Goal: Task Accomplishment & Management: Use online tool/utility

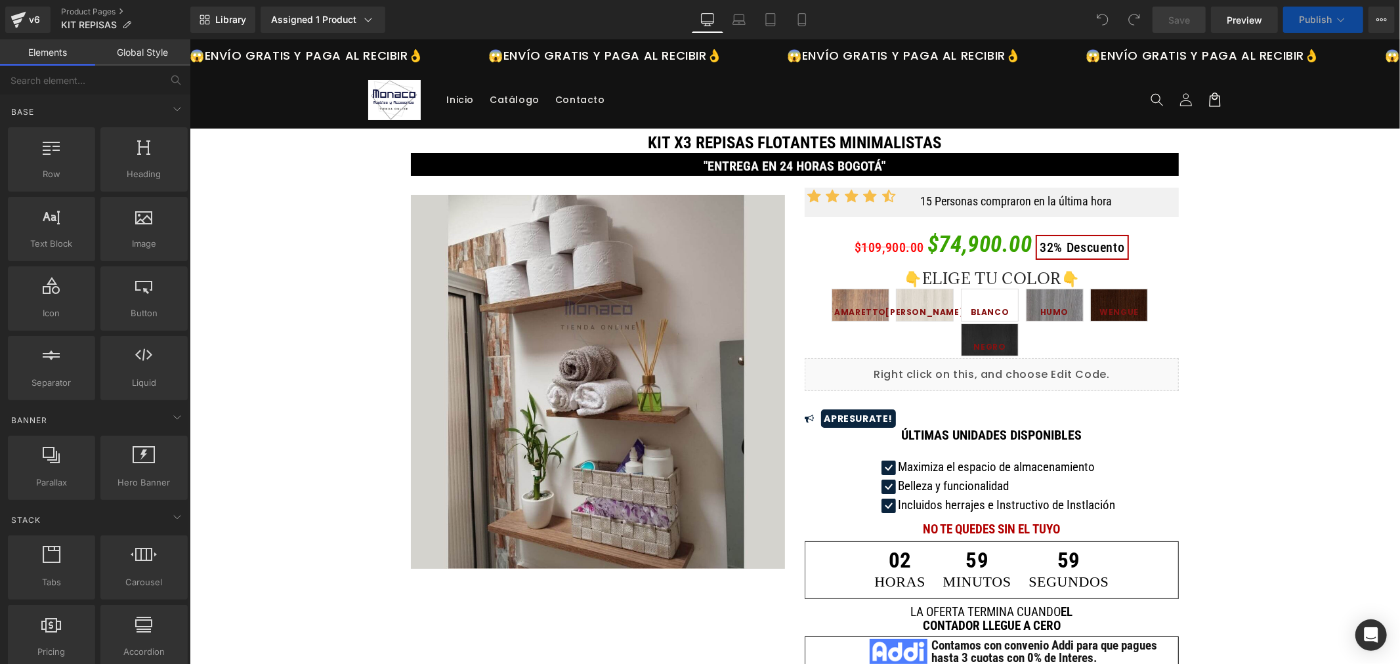
click at [145, 53] on link "Global Style" at bounding box center [142, 52] width 95 height 26
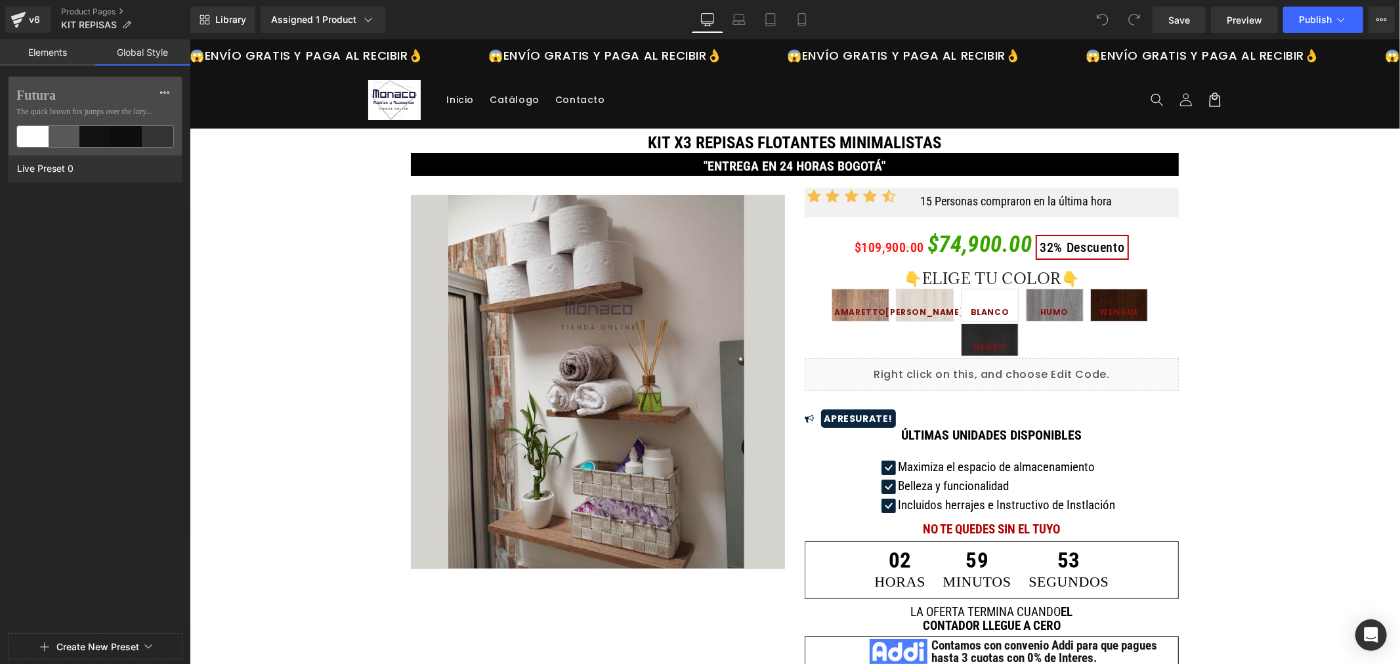
click at [67, 53] on link "Elements" at bounding box center [47, 52] width 95 height 26
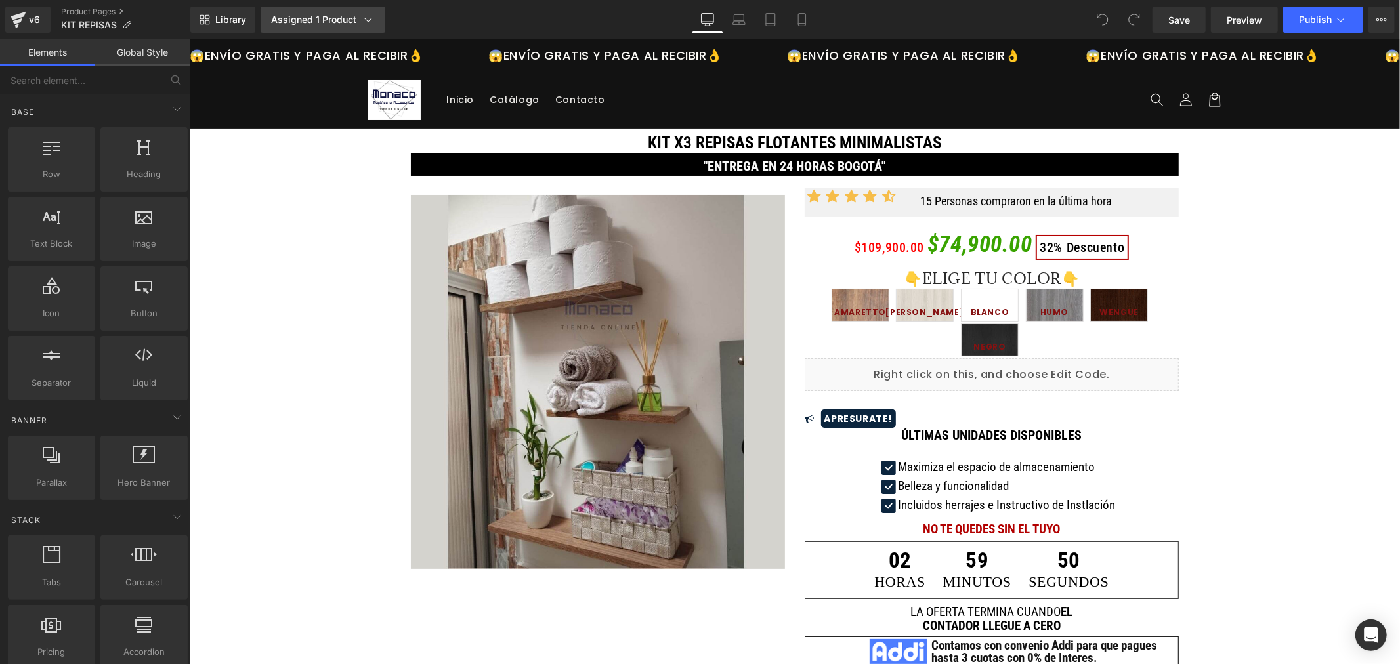
click at [370, 14] on icon at bounding box center [368, 19] width 13 height 13
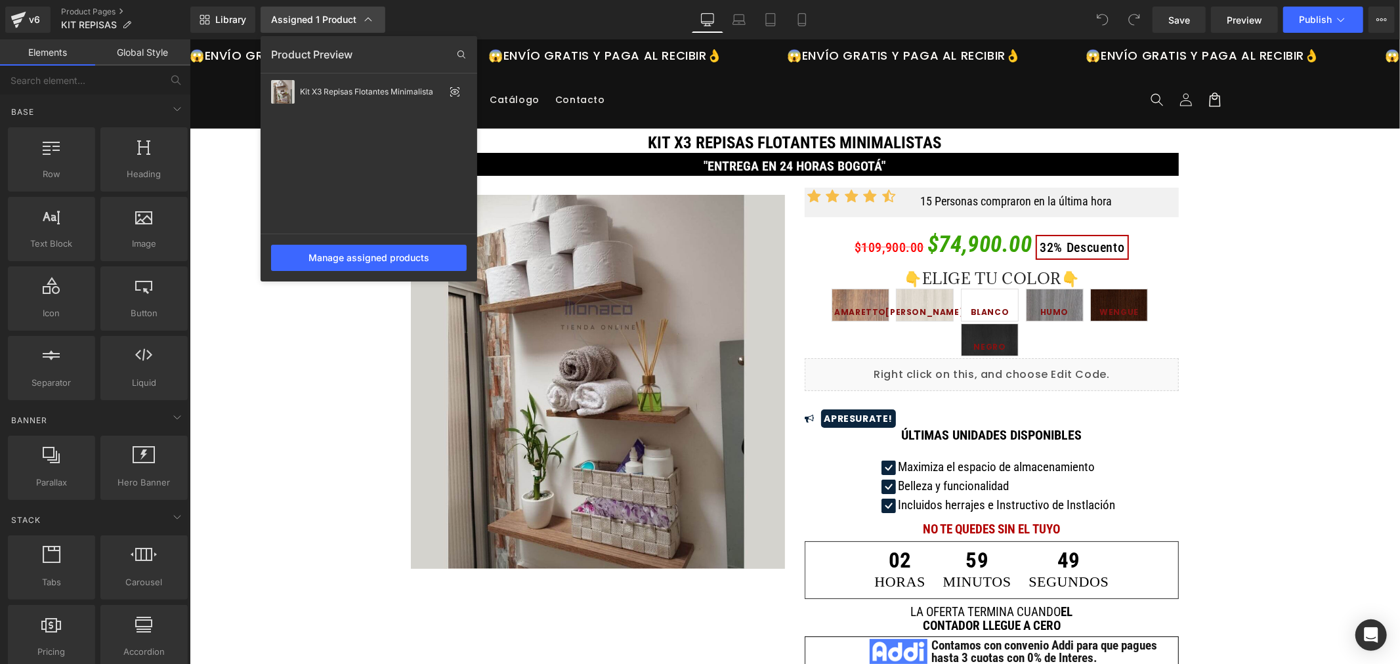
click at [370, 14] on icon at bounding box center [368, 19] width 13 height 13
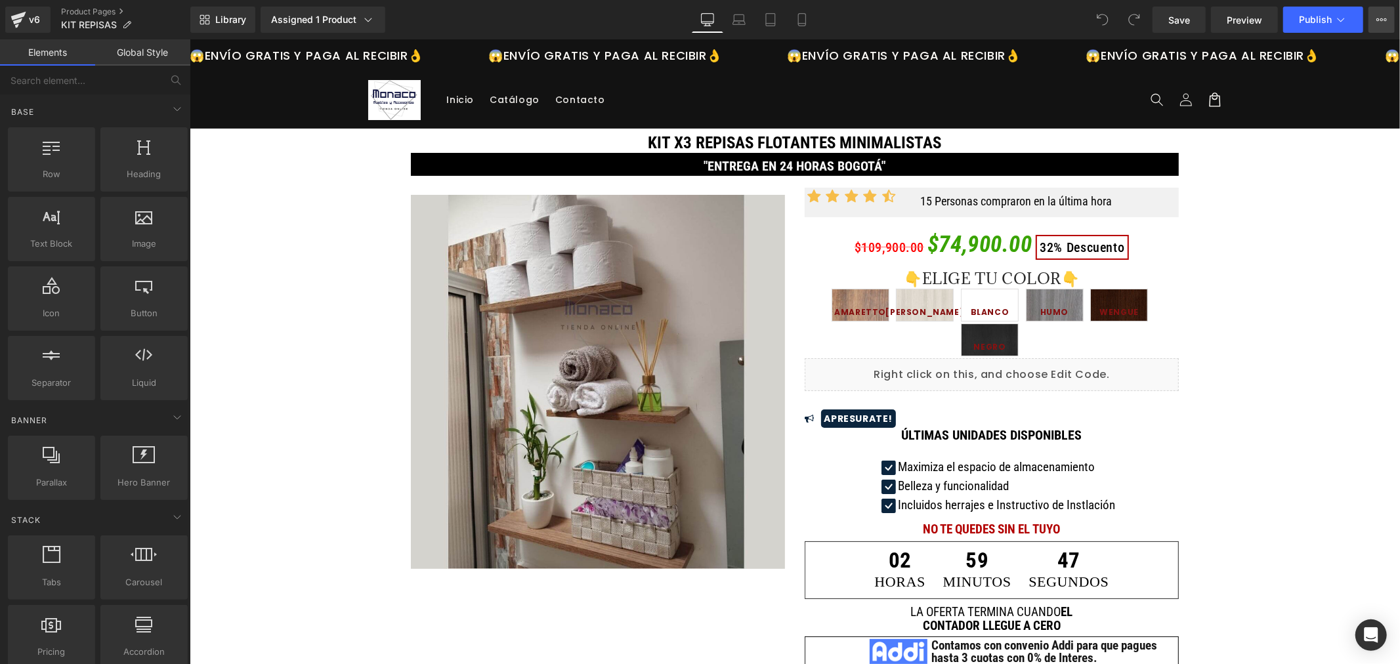
click at [1388, 21] on button "View Live Page View with current Template Save Template to Library Schedule Pub…" at bounding box center [1382, 20] width 26 height 26
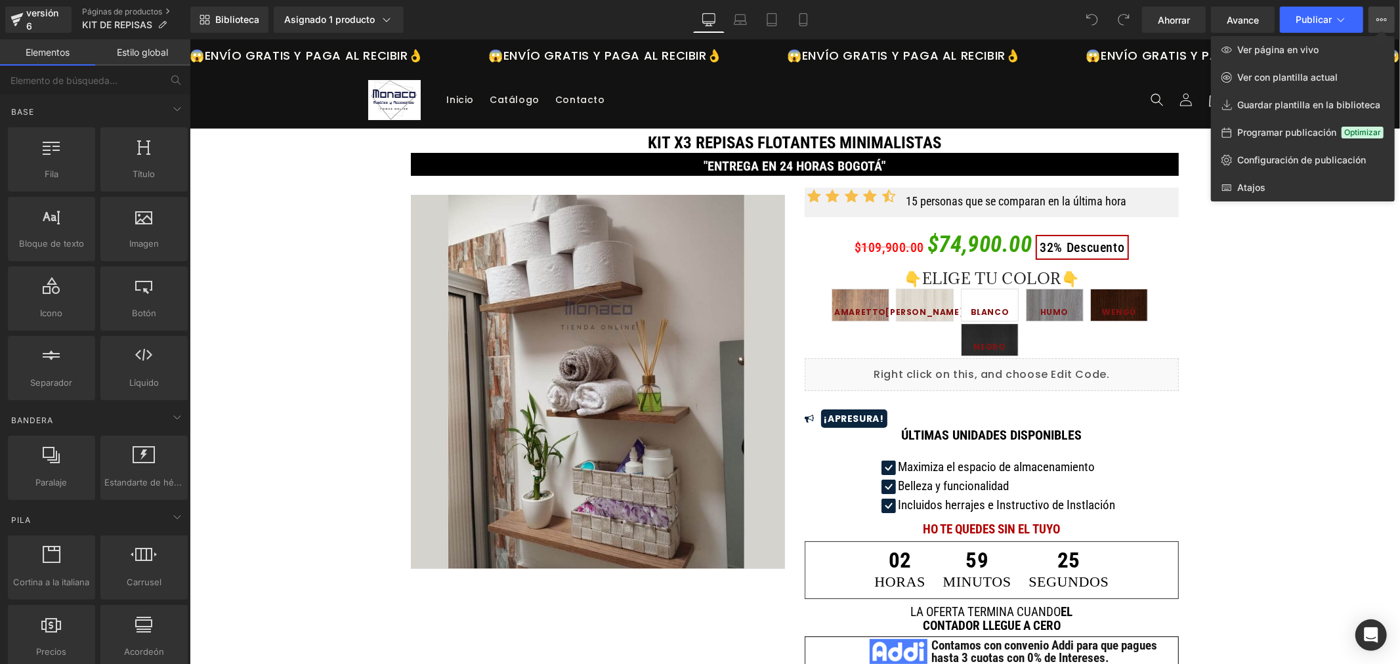
click at [493, 26] on div "Biblioteca Asignado 1 producto Vista previa del producto Kit X3 Repisas Flotant…" at bounding box center [795, 20] width 1210 height 26
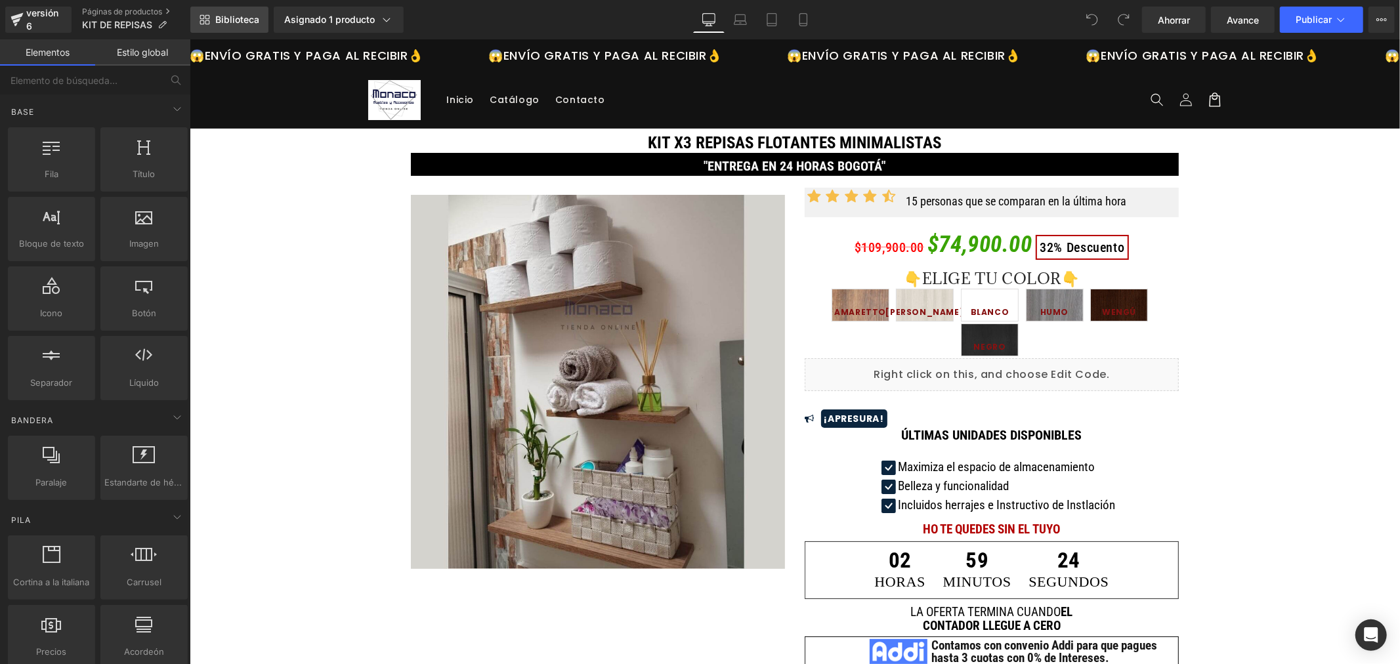
click at [210, 14] on link "Biblioteca" at bounding box center [229, 20] width 78 height 26
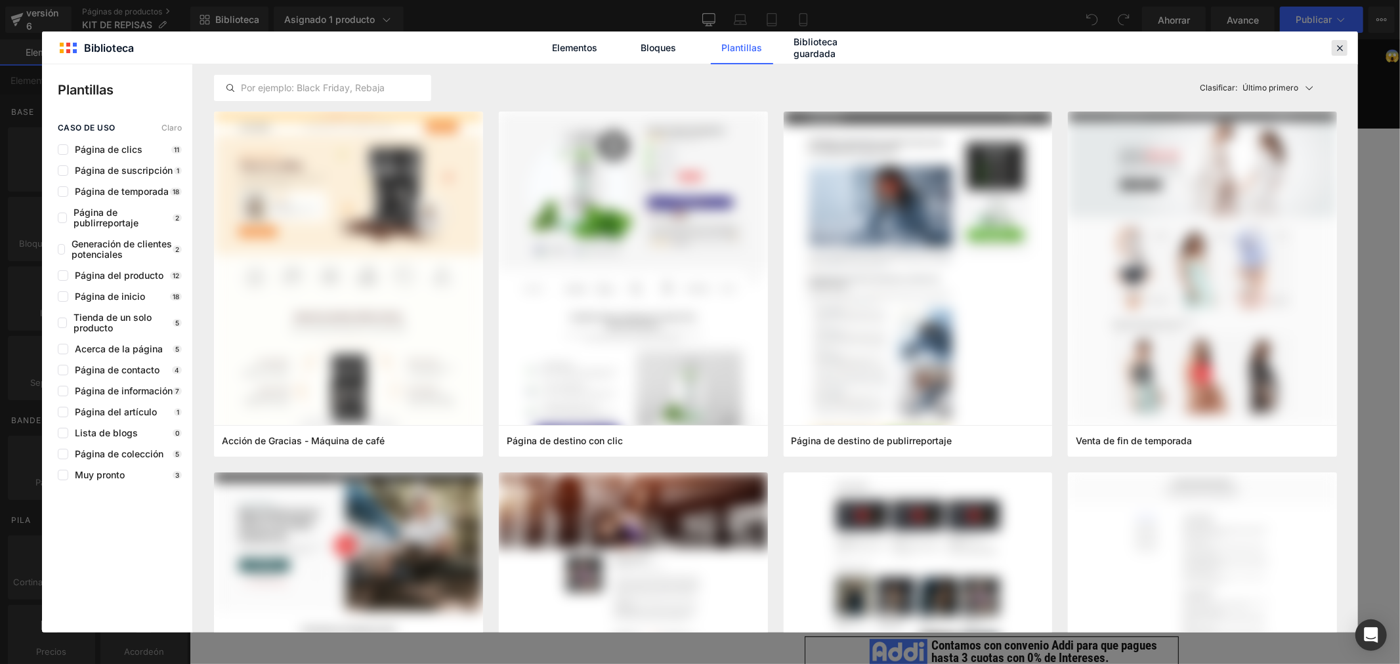
click at [1340, 43] on icon at bounding box center [1340, 48] width 12 height 12
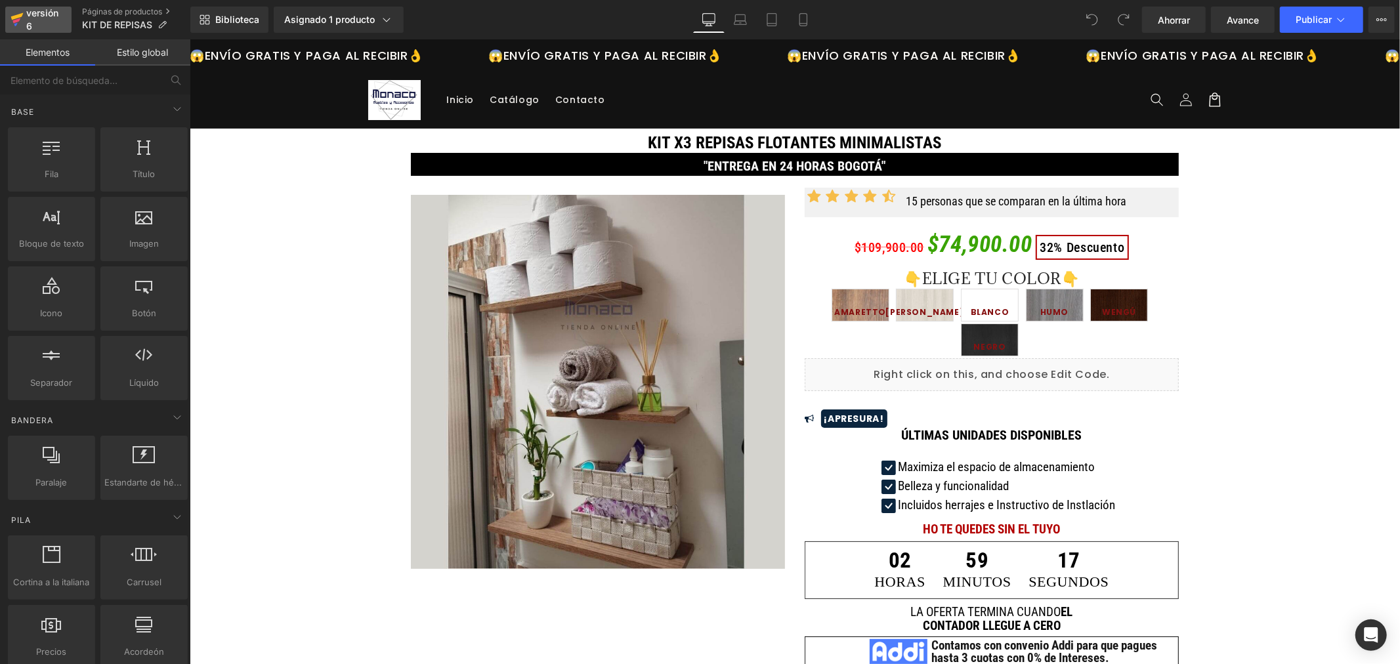
click at [40, 18] on div "versión 6" at bounding box center [44, 20] width 40 height 30
